Goal: Task Accomplishment & Management: Use online tool/utility

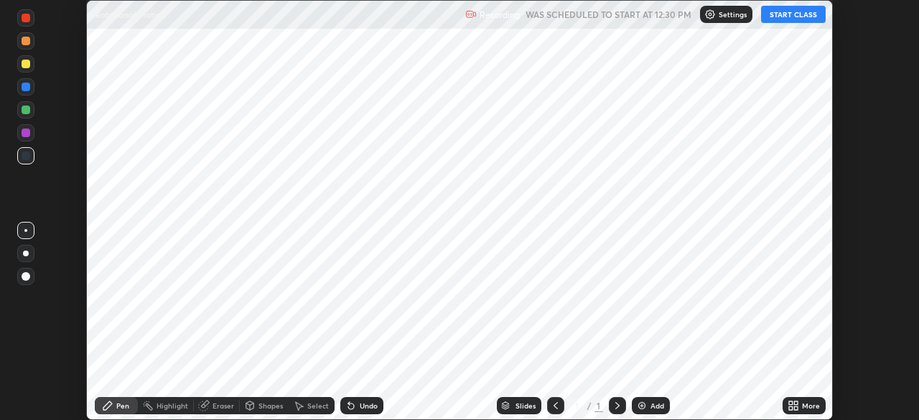
scroll to position [420, 918]
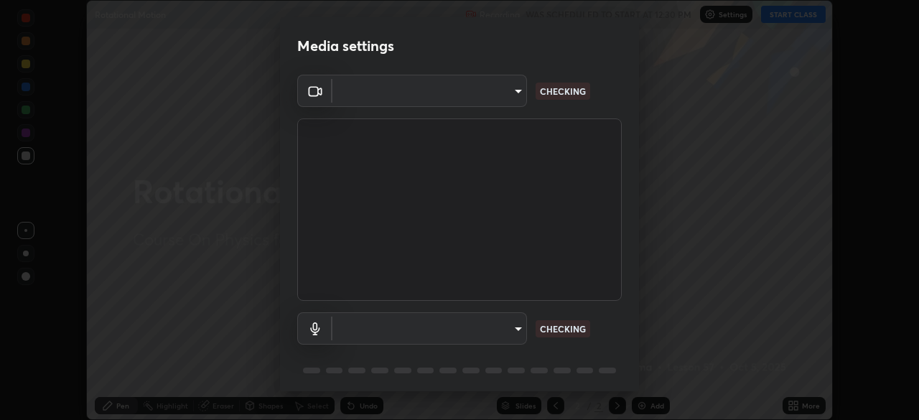
type input "27782adc23e2fb2e9a25af94410cad793eda472e13505a4e640454b7a0983fad"
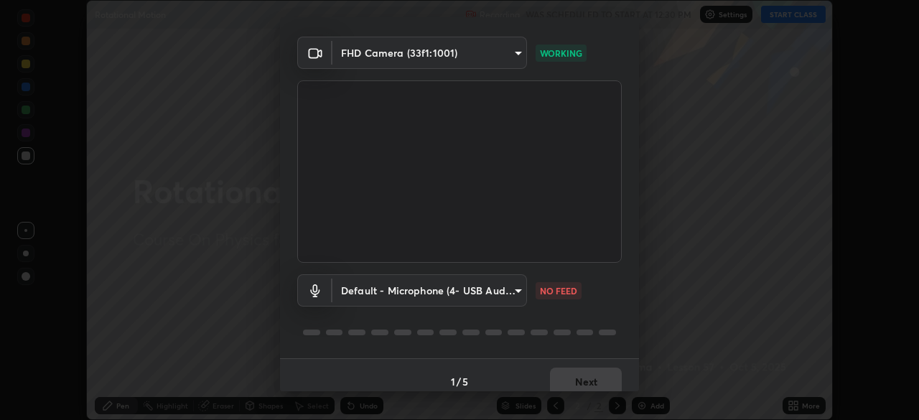
scroll to position [51, 0]
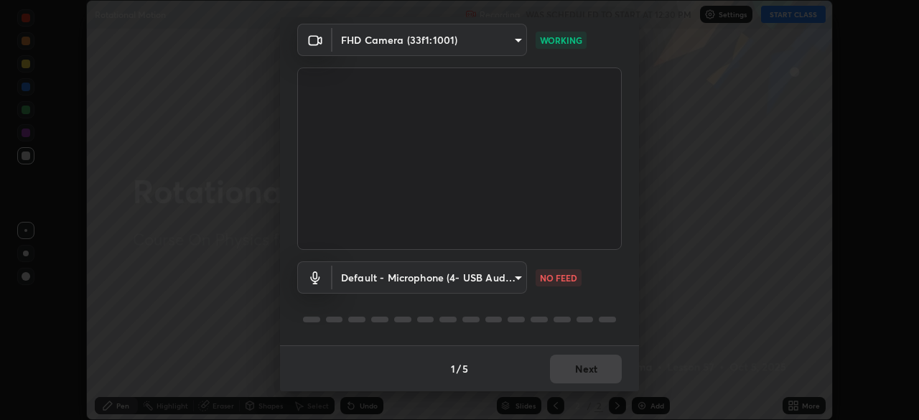
click at [514, 278] on body "Erase all Rotational Motion Recording WAS SCHEDULED TO START AT 12:30 PM Settin…" at bounding box center [459, 210] width 919 height 420
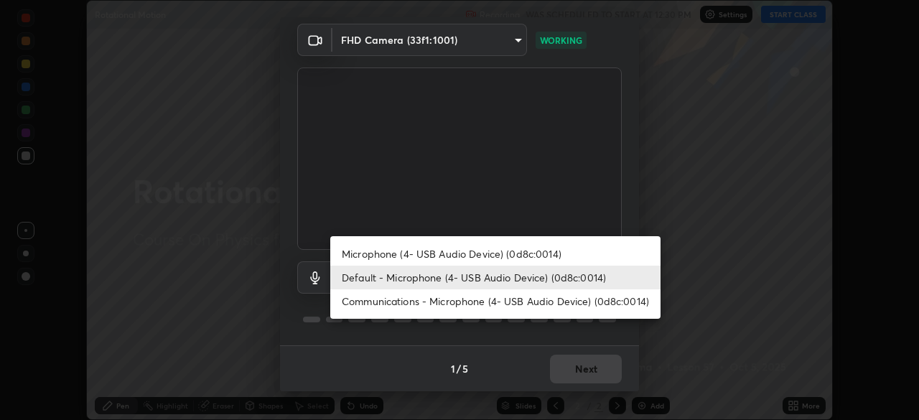
click at [489, 250] on li "Microphone (4- USB Audio Device) (0d8c:0014)" at bounding box center [495, 254] width 330 height 24
type input "1e5c434b4743df649040ee197aff357b2bb9eb97cd9125291c1fa44b585ee27b"
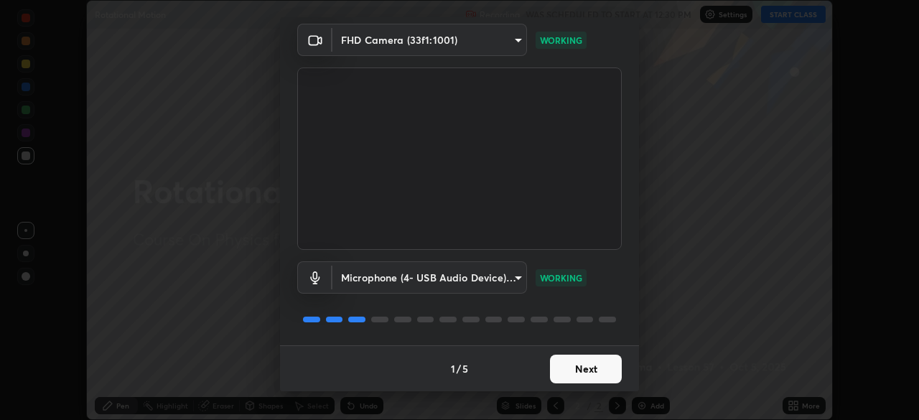
click at [593, 370] on button "Next" at bounding box center [586, 369] width 72 height 29
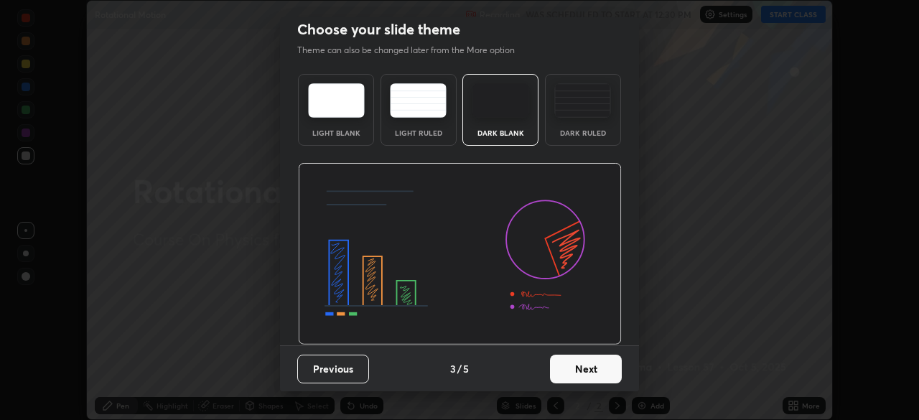
click at [604, 369] on button "Next" at bounding box center [586, 369] width 72 height 29
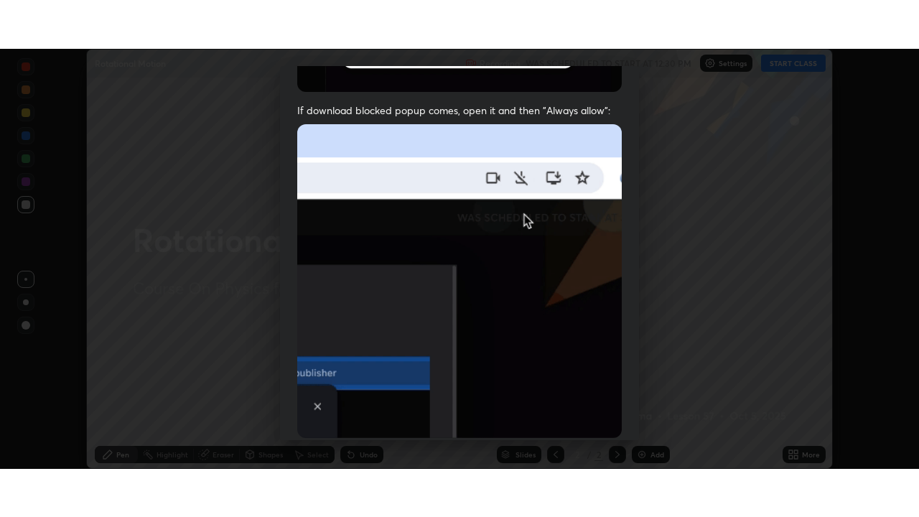
scroll to position [344, 0]
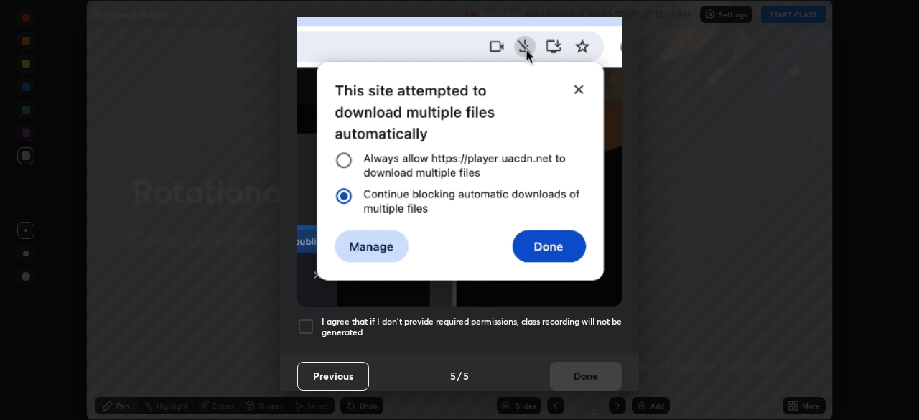
click at [306, 318] on div at bounding box center [305, 326] width 17 height 17
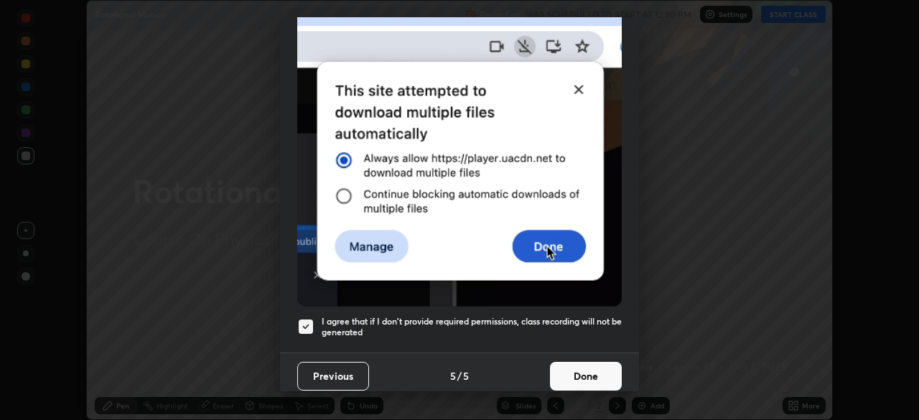
click at [574, 373] on button "Done" at bounding box center [586, 376] width 72 height 29
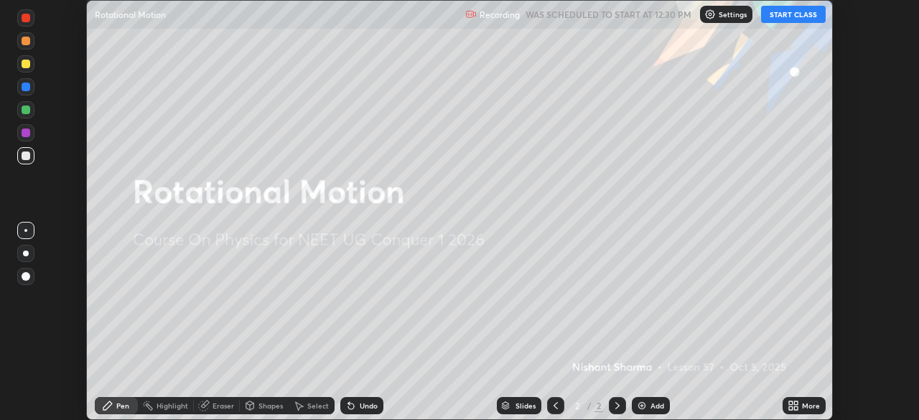
click at [790, 16] on button "START CLASS" at bounding box center [793, 14] width 65 height 17
click at [803, 406] on div "More" at bounding box center [811, 405] width 18 height 7
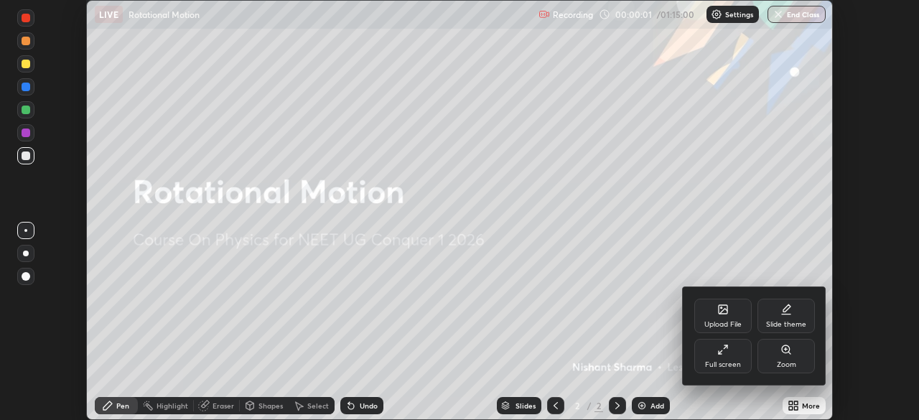
click at [715, 352] on div "Full screen" at bounding box center [722, 356] width 57 height 34
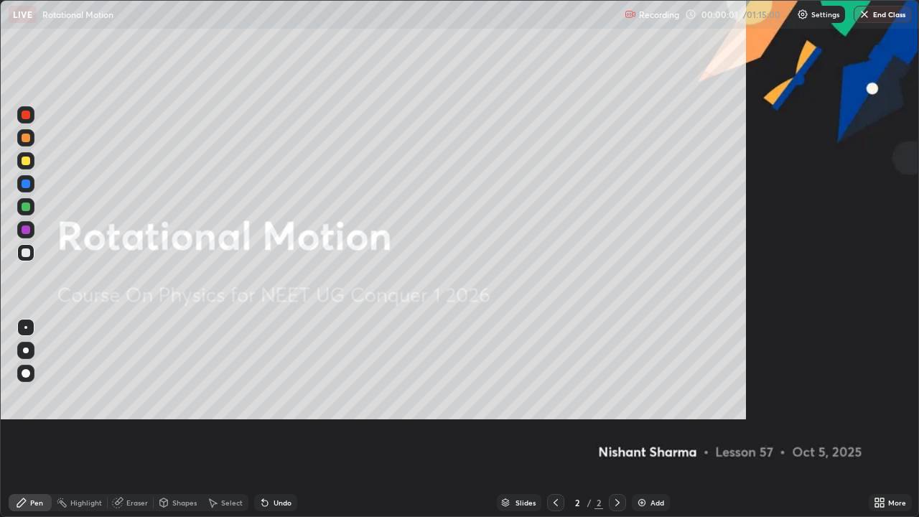
scroll to position [517, 919]
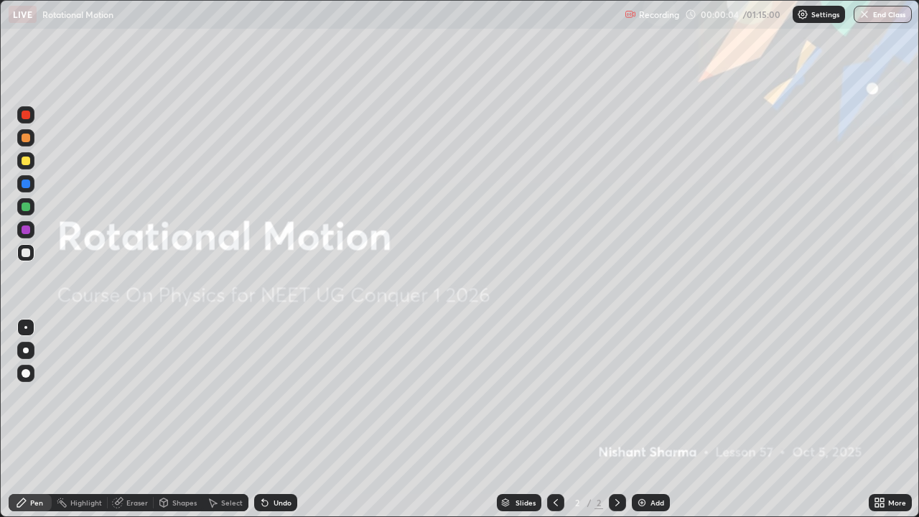
click at [659, 419] on div "Add" at bounding box center [657, 502] width 14 height 7
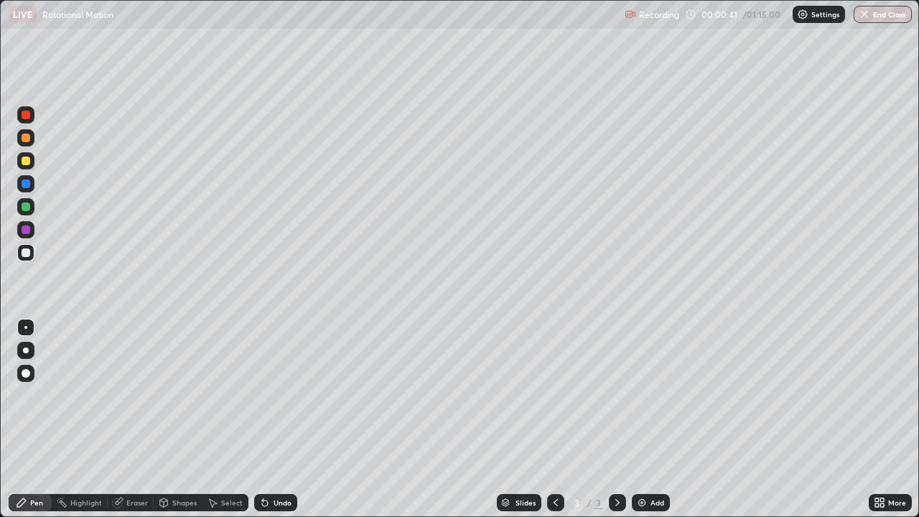
click at [276, 419] on div "Undo" at bounding box center [275, 502] width 43 height 17
click at [141, 419] on div "Eraser" at bounding box center [137, 502] width 22 height 7
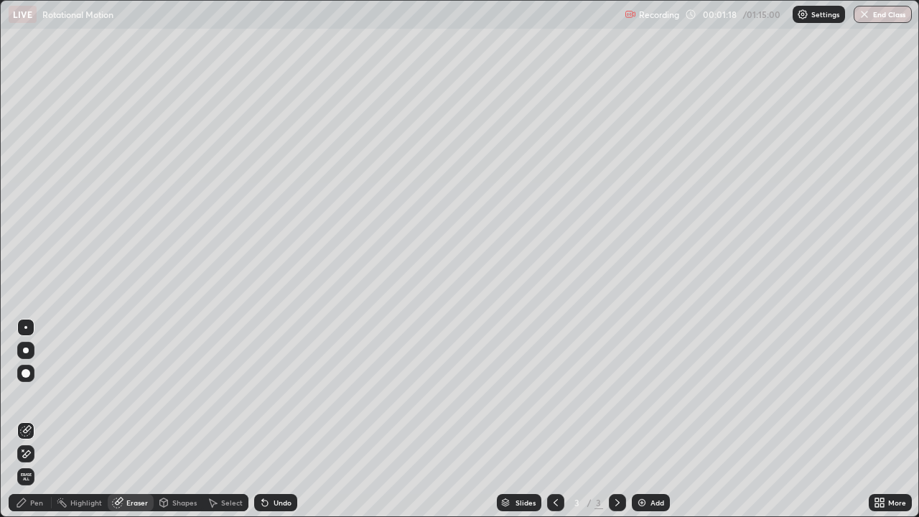
click at [45, 419] on div "Pen" at bounding box center [30, 502] width 43 height 17
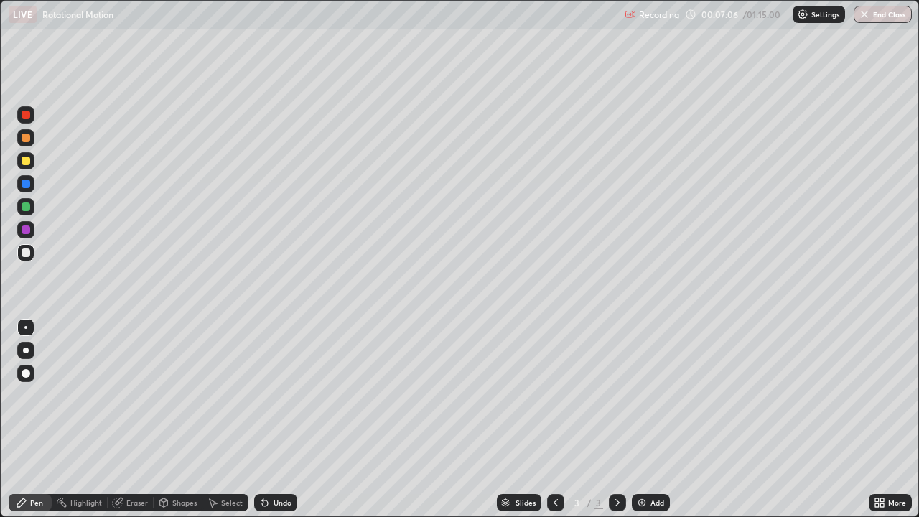
click at [652, 419] on div "Add" at bounding box center [657, 502] width 14 height 7
click at [640, 419] on img at bounding box center [641, 502] width 11 height 11
click at [271, 419] on div "Undo" at bounding box center [275, 502] width 43 height 17
click at [28, 157] on div at bounding box center [26, 160] width 9 height 9
click at [270, 419] on div "Undo" at bounding box center [275, 502] width 43 height 17
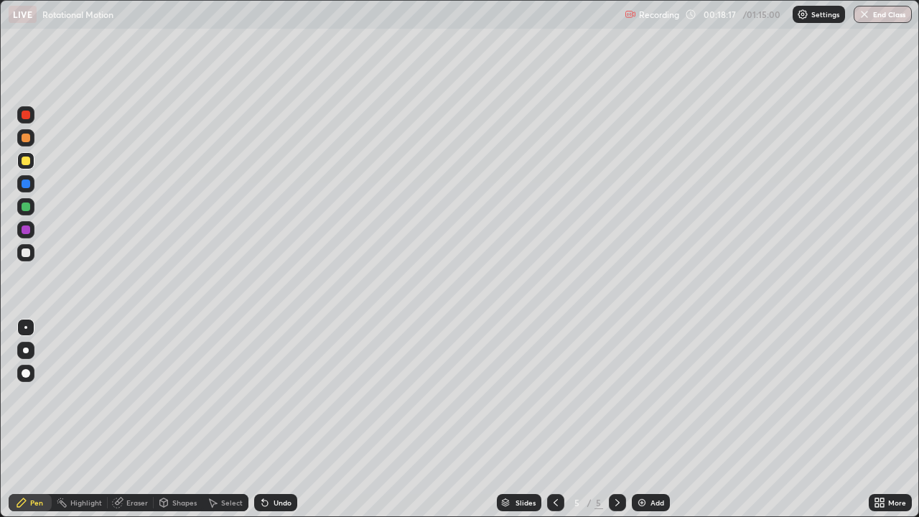
click at [273, 419] on div "Undo" at bounding box center [282, 502] width 18 height 7
click at [645, 419] on img at bounding box center [641, 502] width 11 height 11
click at [291, 419] on div "Undo" at bounding box center [275, 502] width 43 height 17
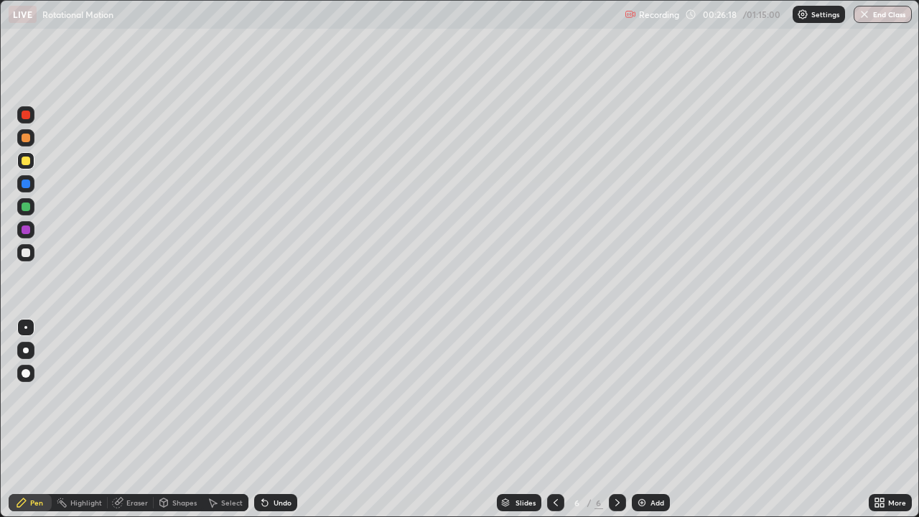
click at [13, 419] on div "Erase all" at bounding box center [26, 258] width 34 height 459
click at [25, 253] on div at bounding box center [26, 252] width 9 height 9
click at [640, 419] on img at bounding box center [641, 502] width 11 height 11
click at [133, 419] on div "Eraser" at bounding box center [137, 502] width 22 height 7
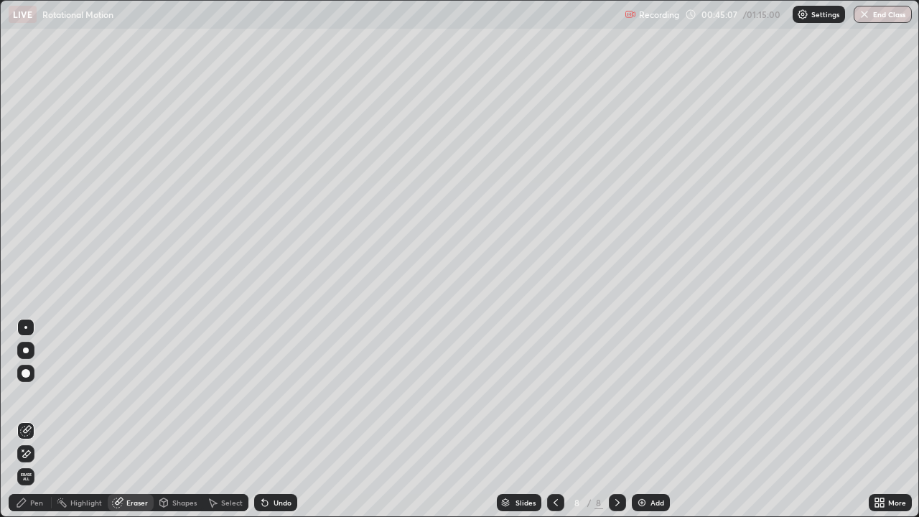
click at [29, 419] on div "Pen" at bounding box center [30, 502] width 43 height 17
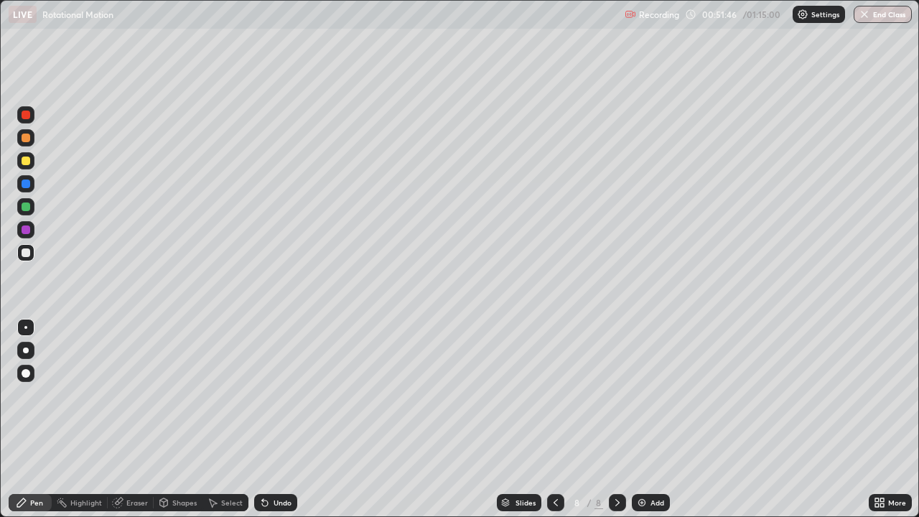
click at [651, 419] on div "Add" at bounding box center [657, 502] width 14 height 7
click at [20, 159] on div at bounding box center [25, 160] width 17 height 17
click at [28, 253] on div at bounding box center [26, 252] width 9 height 9
click at [636, 419] on img at bounding box center [641, 502] width 11 height 11
click at [644, 419] on img at bounding box center [641, 502] width 11 height 11
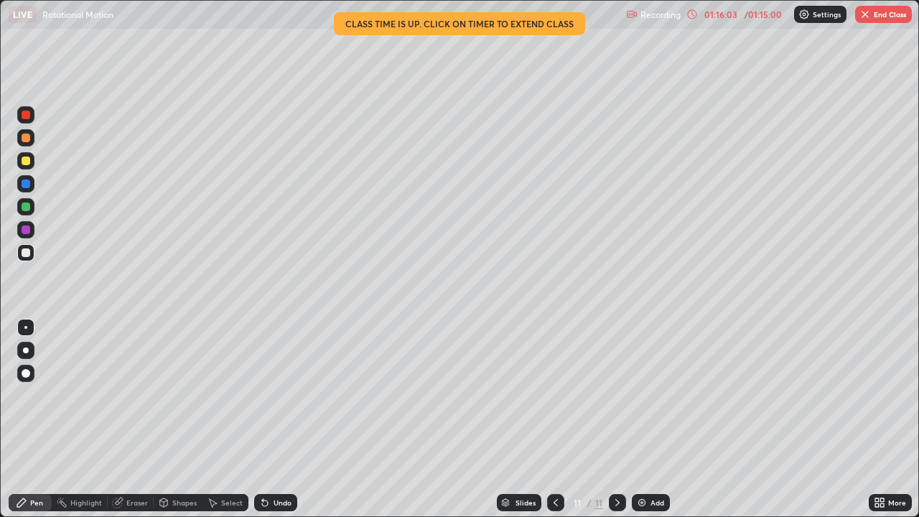
click at [874, 16] on button "End Class" at bounding box center [883, 14] width 57 height 17
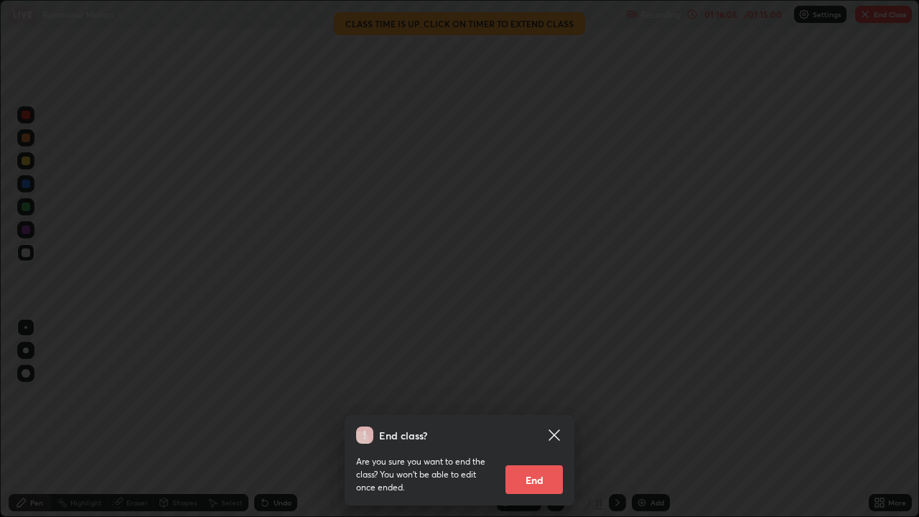
click at [538, 419] on button "End" at bounding box center [533, 479] width 57 height 29
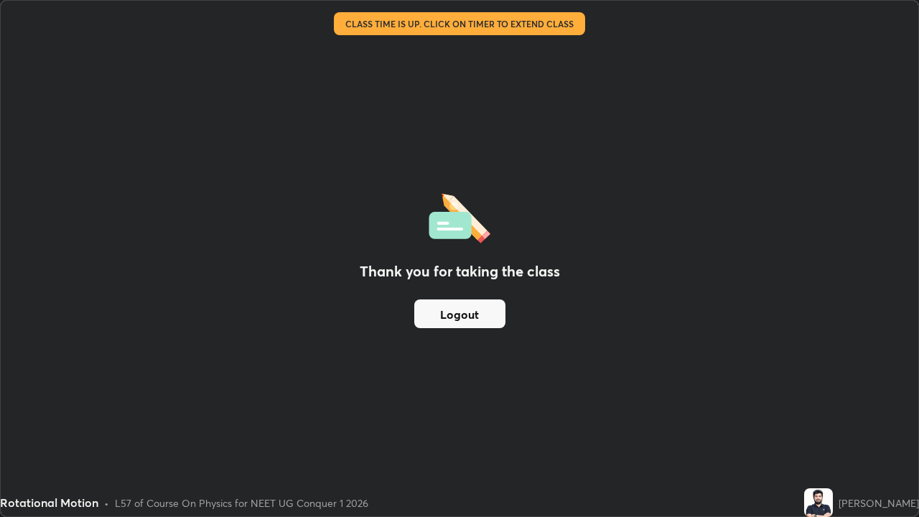
click at [470, 312] on button "Logout" at bounding box center [459, 313] width 91 height 29
